Goal: Task Accomplishment & Management: Manage account settings

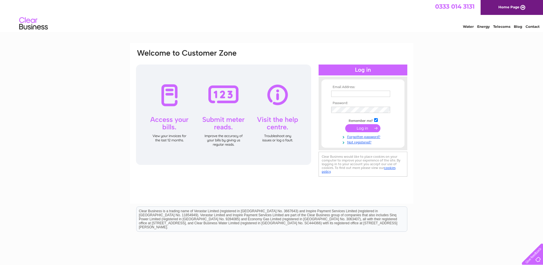
click at [364, 96] on input "text" at bounding box center [360, 93] width 59 height 6
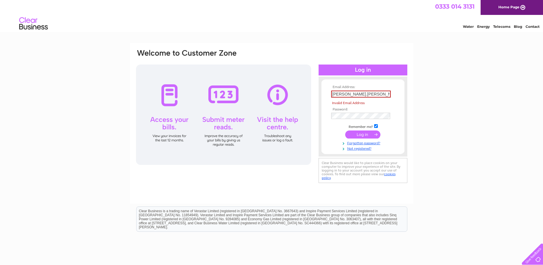
click at [363, 129] on td at bounding box center [363, 134] width 66 height 11
click at [367, 93] on input "SIMON.KEYTE" at bounding box center [361, 93] width 60 height 7
drag, startPoint x: 367, startPoint y: 93, endPoint x: 323, endPoint y: 94, distance: 44.7
click at [323, 94] on form "Email Address: SIMON.KEYTE Invalid Email Address Password: Forgotten password?" at bounding box center [362, 118] width 83 height 66
type input "[PERSON_NAME][EMAIL_ADDRESS][DOMAIN_NAME]"
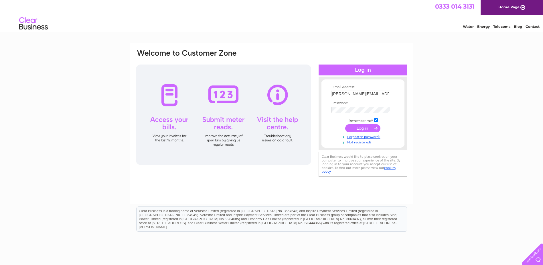
click at [361, 127] on input "submit" at bounding box center [362, 128] width 35 height 8
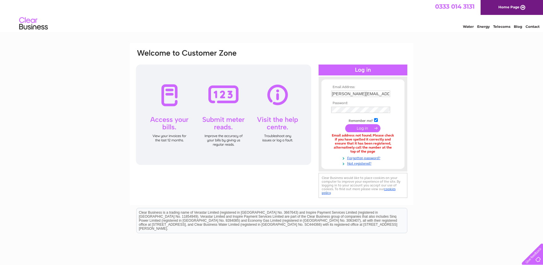
click at [455, 110] on div "Email Address: [PERSON_NAME][EMAIL_ADDRESS][DOMAIN_NAME] Password: Forgotten pa…" at bounding box center [271, 173] width 543 height 260
